Goal: Check status: Check status

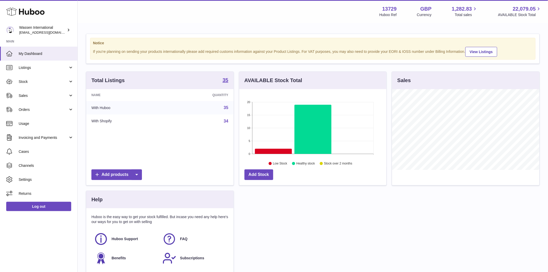
scroll to position [81, 147]
click at [34, 95] on span "Sales" at bounding box center [43, 95] width 49 height 5
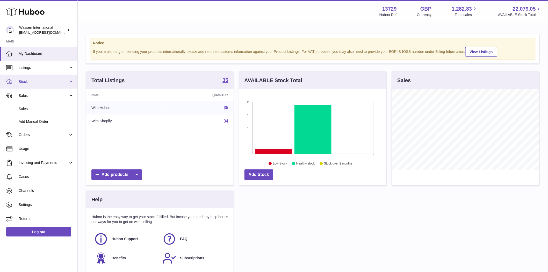
click at [43, 79] on span "Stock" at bounding box center [43, 81] width 49 height 5
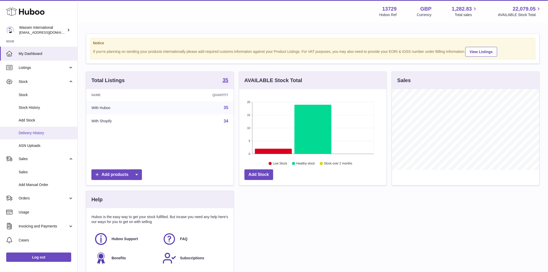
click at [39, 133] on span "Delivery History" at bounding box center [46, 132] width 55 height 5
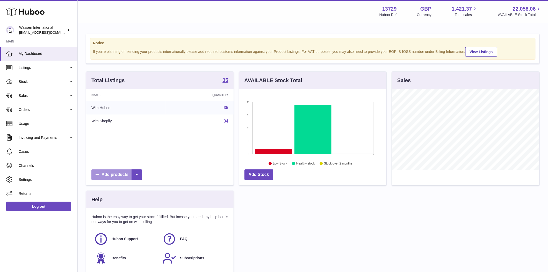
scroll to position [81, 147]
click at [44, 79] on span "Stock" at bounding box center [43, 81] width 49 height 5
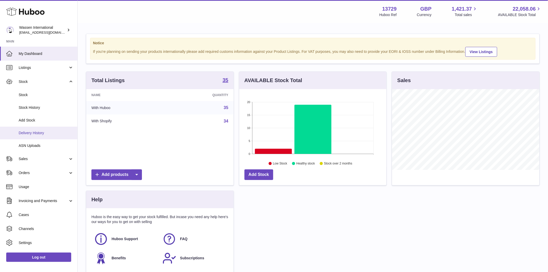
click at [39, 132] on span "Delivery History" at bounding box center [46, 132] width 55 height 5
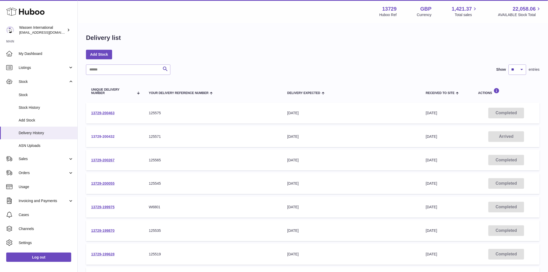
click at [111, 136] on link "13729-200432" at bounding box center [102, 136] width 23 height 4
click at [111, 110] on td "13729-200463" at bounding box center [115, 113] width 58 height 21
click at [103, 112] on link "13729-200463" at bounding box center [102, 113] width 23 height 4
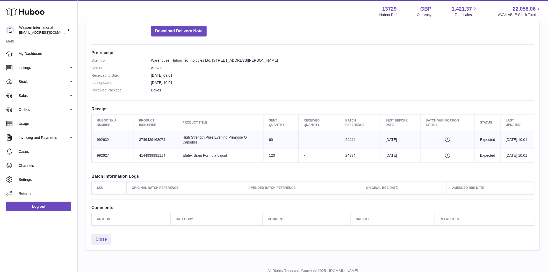
scroll to position [136, 0]
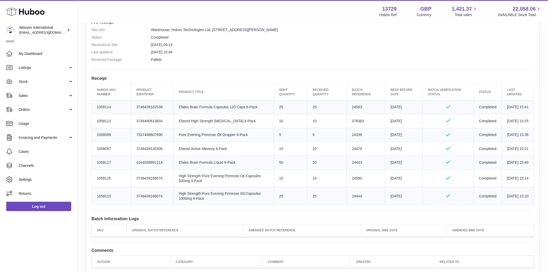
scroll to position [144, 0]
